Goal: Information Seeking & Learning: Learn about a topic

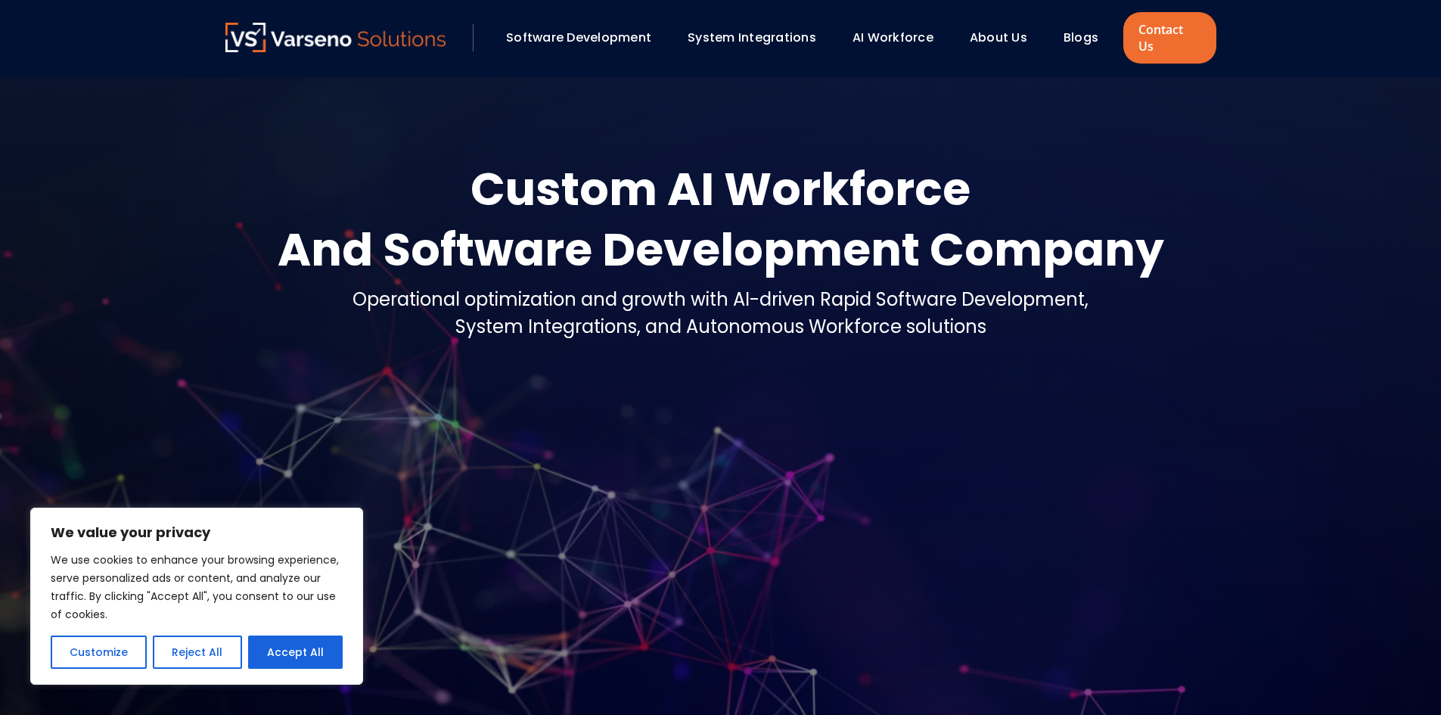
click at [895, 29] on link "AI Workforce" at bounding box center [892, 37] width 81 height 17
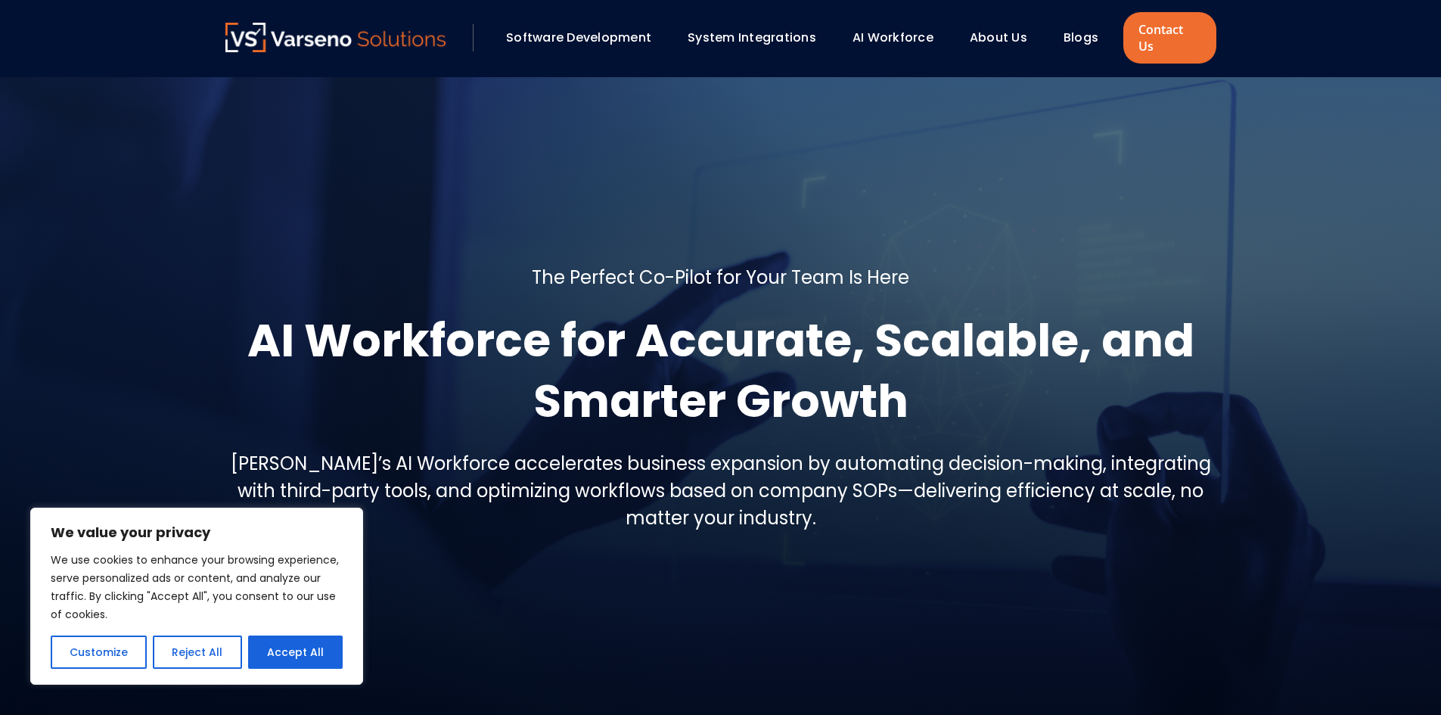
scroll to position [378, 0]
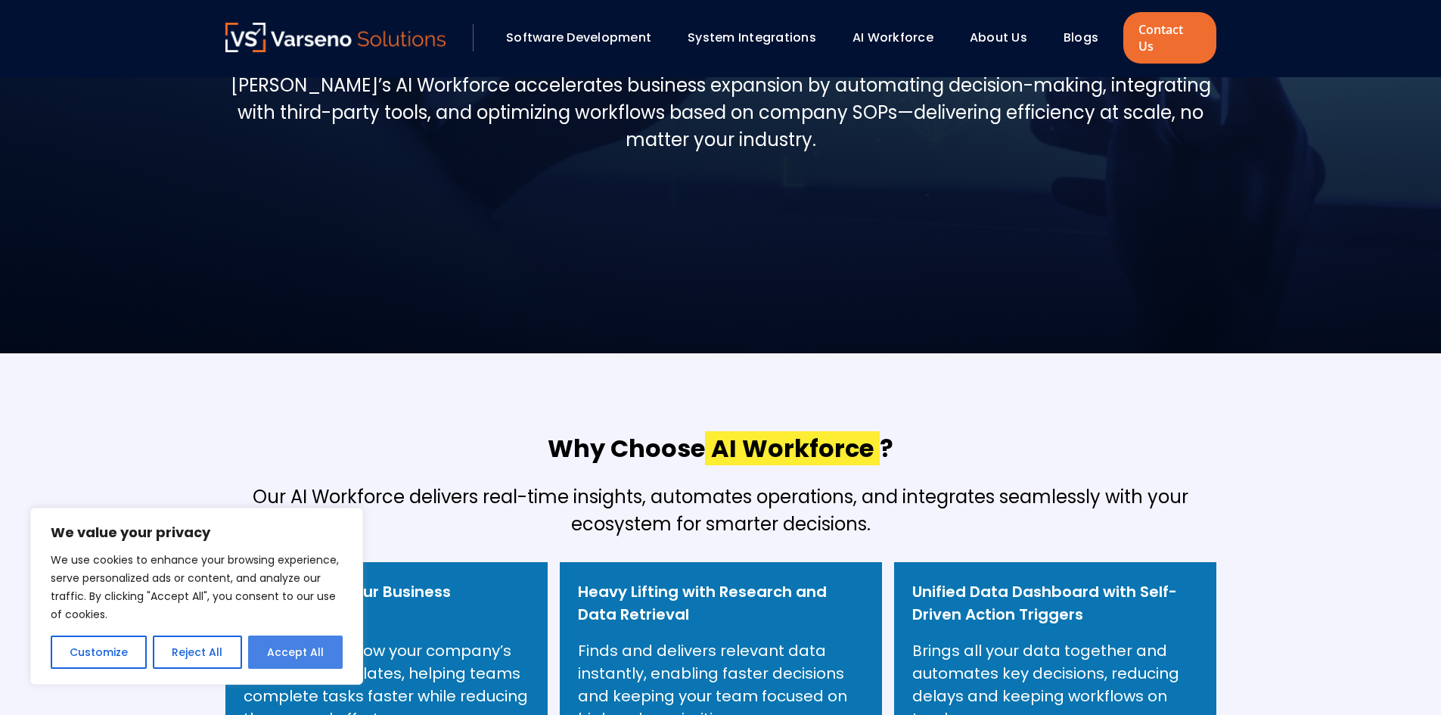
click at [291, 647] on button "Accept All" at bounding box center [295, 651] width 95 height 33
checkbox input "true"
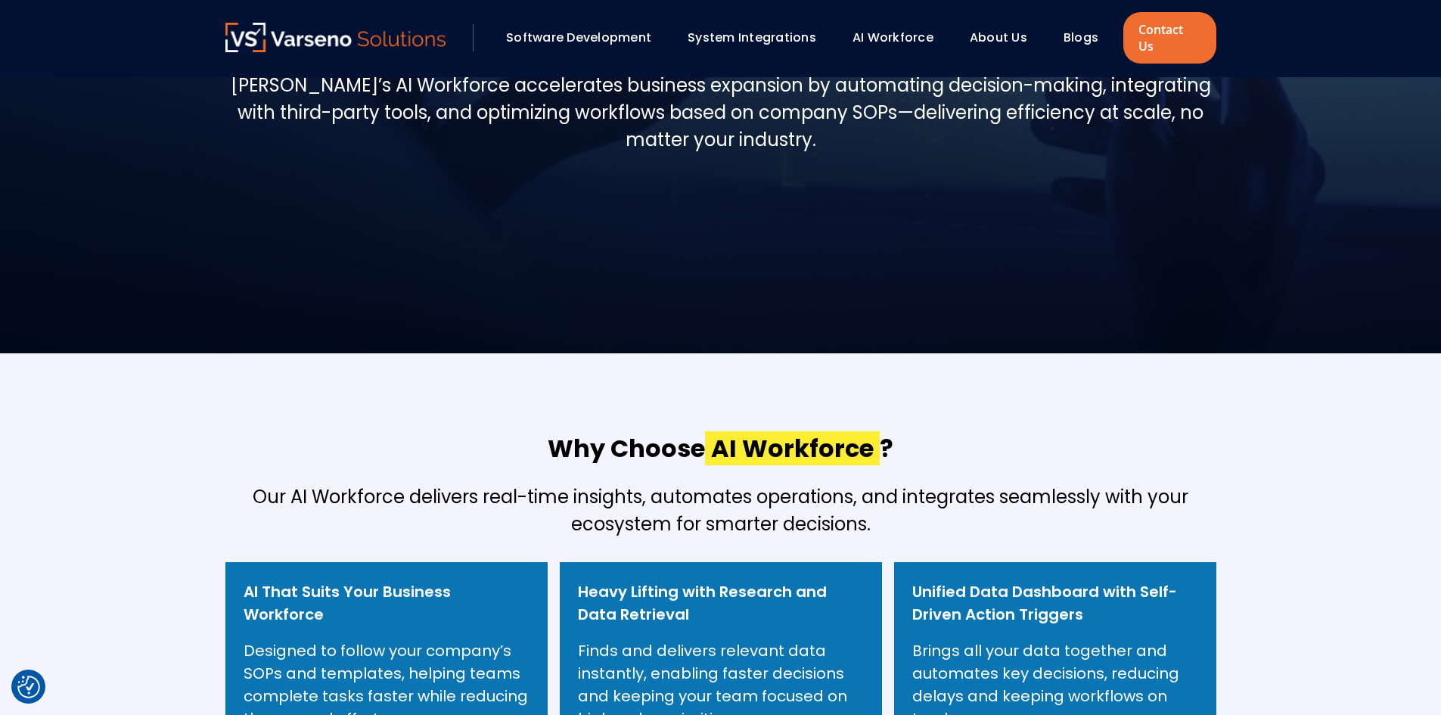
scroll to position [0, 0]
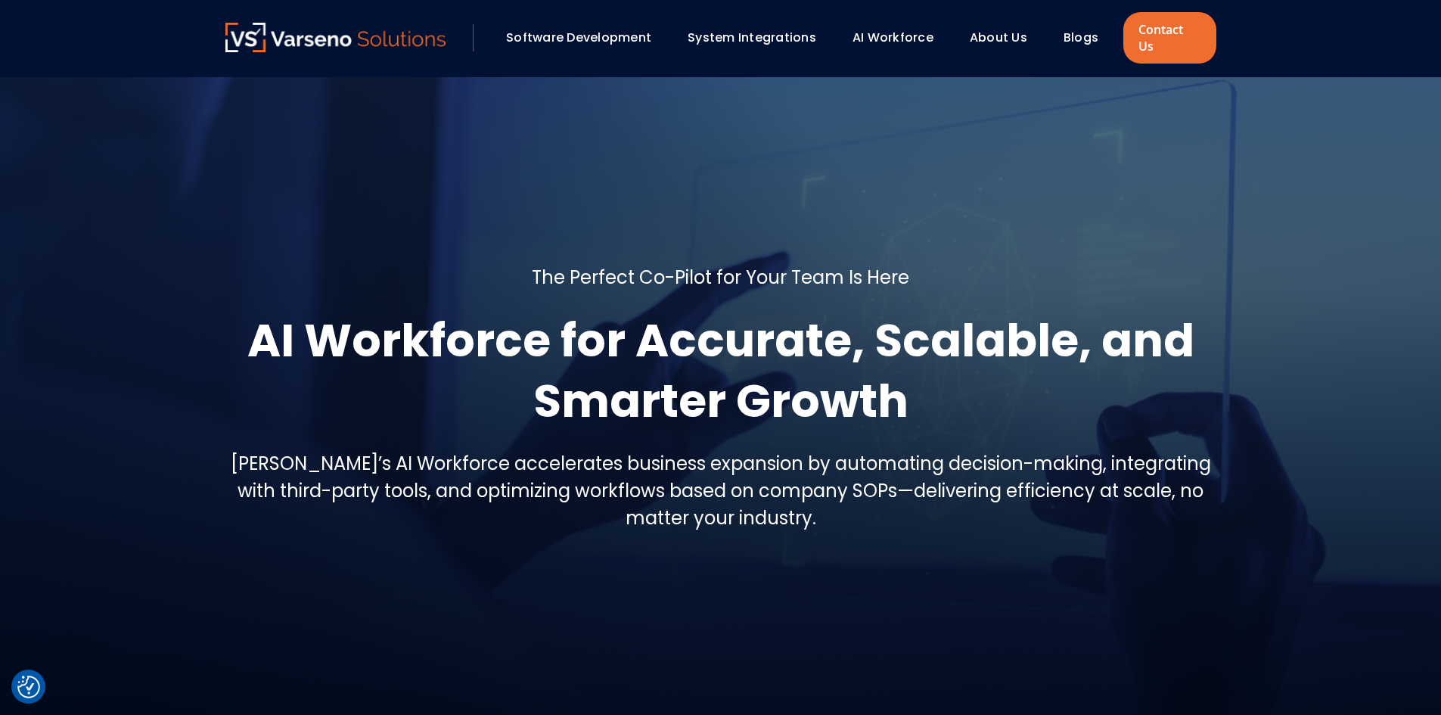
click at [722, 29] on link "System Integrations" at bounding box center [752, 37] width 129 height 17
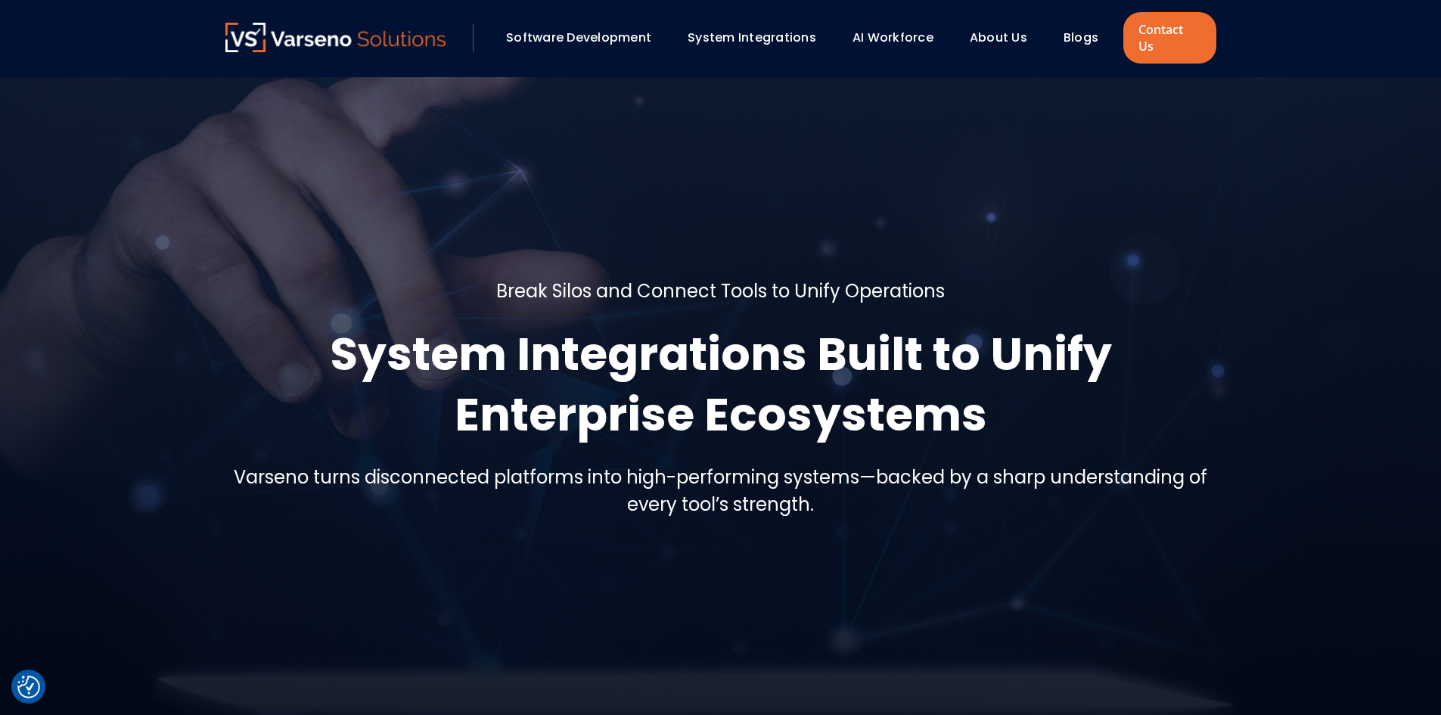
click at [883, 29] on link "AI Workforce" at bounding box center [892, 37] width 81 height 17
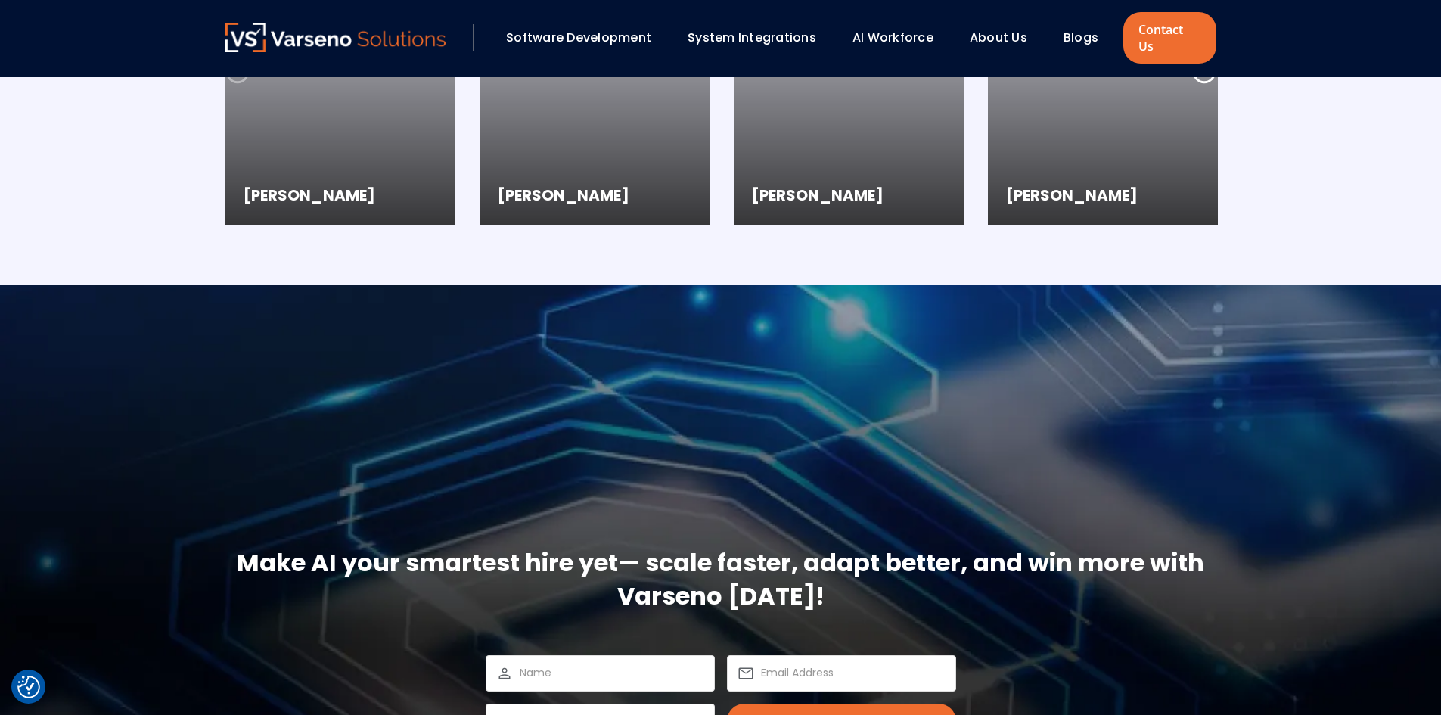
scroll to position [2269, 0]
